Goal: Task Accomplishment & Management: Use online tool/utility

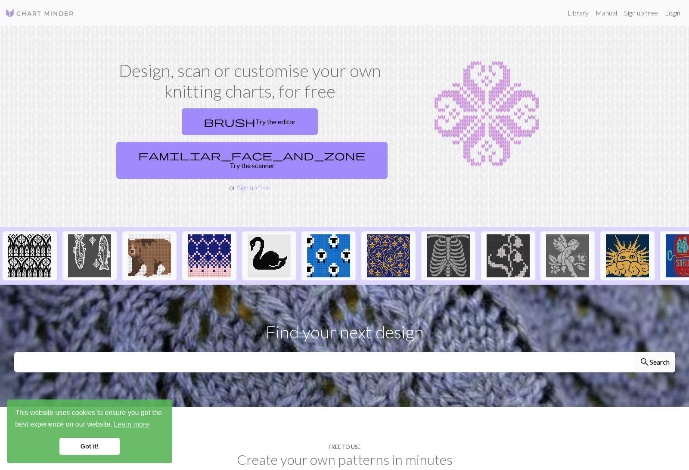
click at [667, 19] on link "Login" at bounding box center [672, 12] width 22 height 17
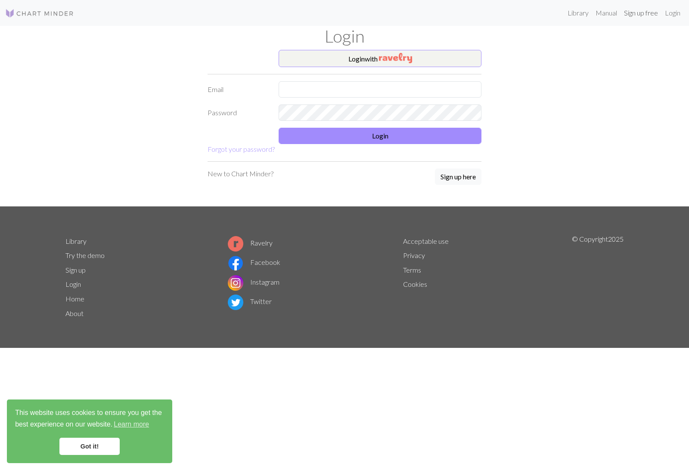
click at [643, 19] on link "Sign up free" at bounding box center [640, 12] width 41 height 17
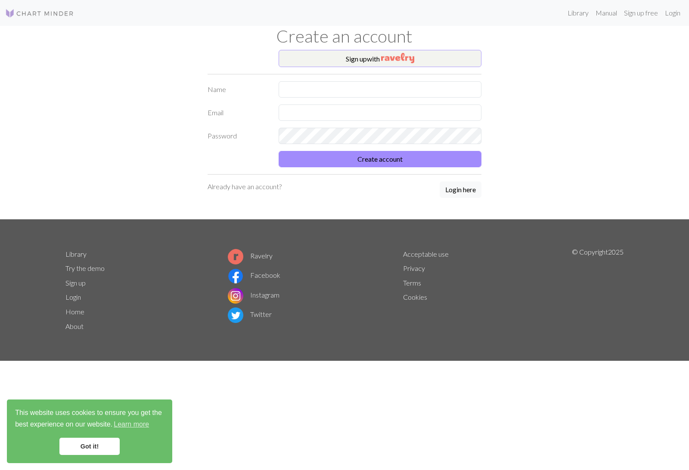
click at [454, 55] on button "Sign up with" at bounding box center [379, 58] width 203 height 17
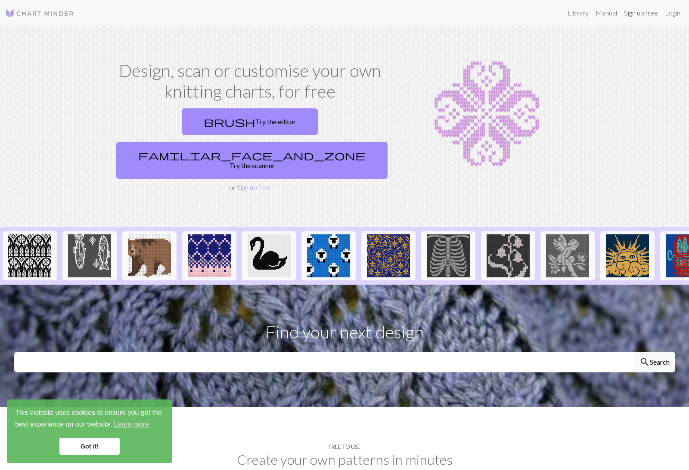
click at [639, 14] on link "Sign up free" at bounding box center [640, 12] width 41 height 17
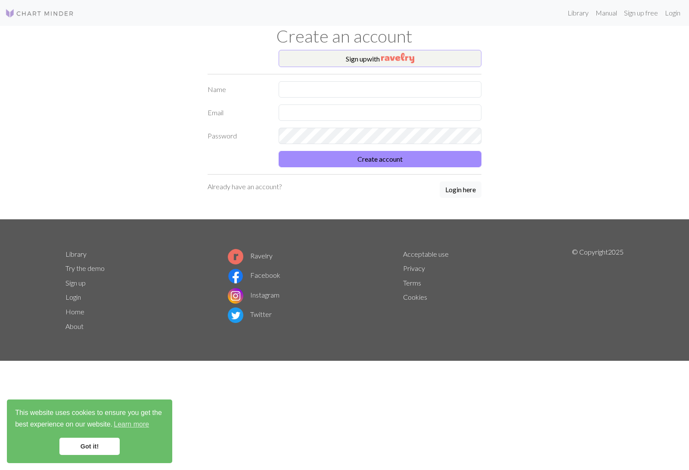
click at [405, 62] on img "button" at bounding box center [397, 58] width 33 height 10
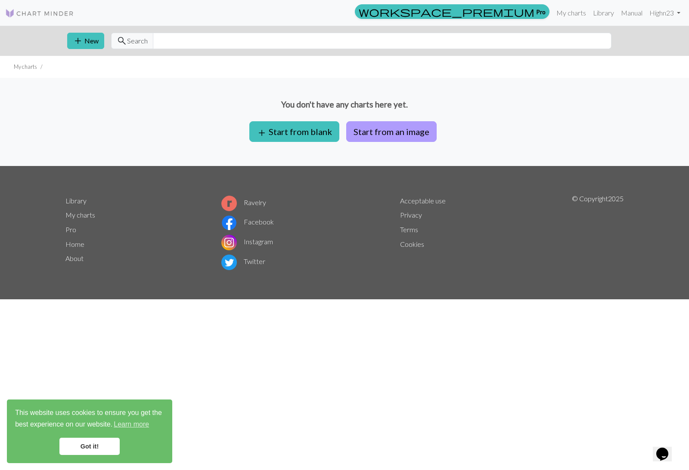
click at [417, 136] on button "Start from an image" at bounding box center [391, 131] width 90 height 21
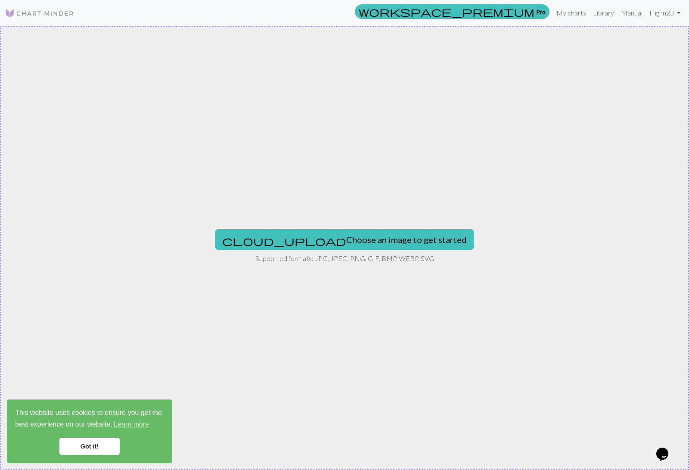
click at [61, 12] on img at bounding box center [39, 13] width 69 height 10
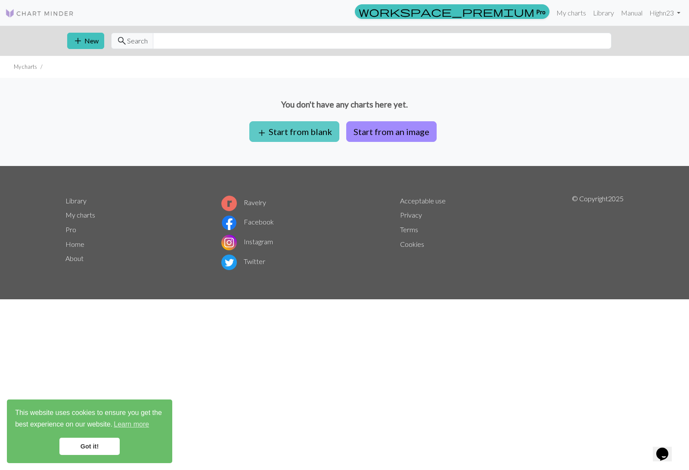
click at [317, 139] on button "add Start from blank" at bounding box center [294, 131] width 90 height 21
